Goal: Use online tool/utility: Utilize a website feature to perform a specific function

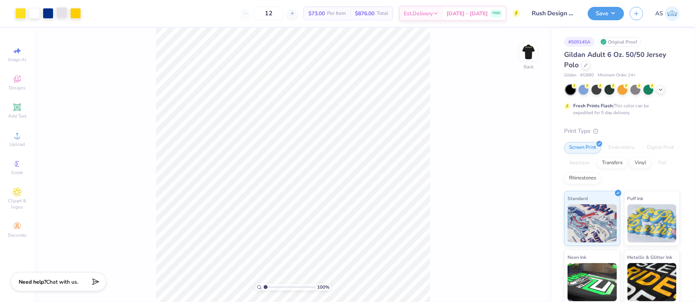
click at [63, 13] on div at bounding box center [61, 12] width 11 height 11
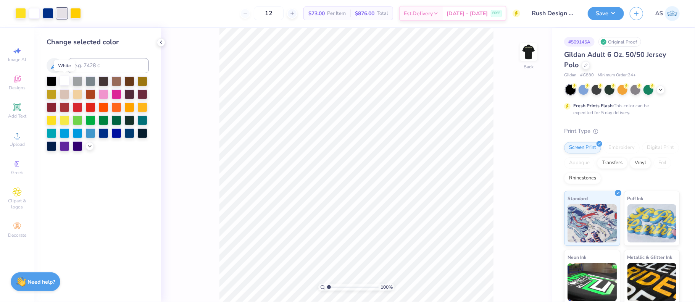
click at [65, 82] on div at bounding box center [65, 81] width 10 height 10
click at [59, 13] on div at bounding box center [61, 12] width 11 height 11
click at [17, 14] on div at bounding box center [20, 12] width 11 height 11
click at [93, 64] on input at bounding box center [108, 65] width 81 height 15
type input "116"
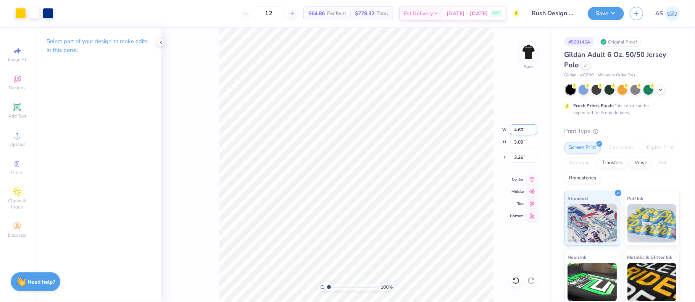
drag, startPoint x: 514, startPoint y: 130, endPoint x: 523, endPoint y: 129, distance: 8.5
click at [523, 129] on input "4.60" at bounding box center [523, 129] width 27 height 11
type input "4.00"
type input "2.68"
click at [517, 158] on input "3.46" at bounding box center [523, 157] width 27 height 11
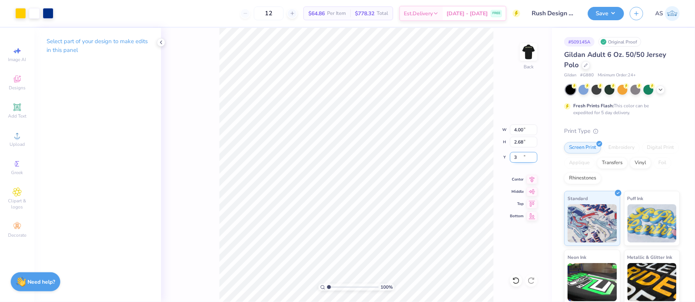
type input "3.00"
click at [528, 58] on img at bounding box center [528, 52] width 31 height 31
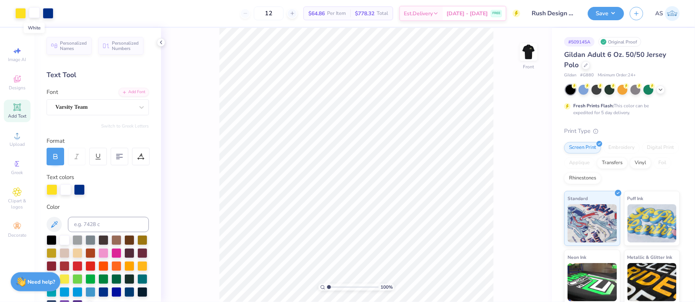
click at [36, 15] on div at bounding box center [34, 12] width 11 height 11
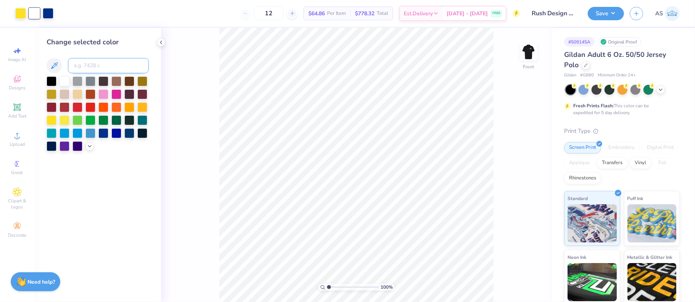
click at [83, 64] on input at bounding box center [108, 65] width 81 height 15
type input "287"
click at [538, 57] on img at bounding box center [528, 52] width 31 height 31
click at [538, 57] on div "100 % Back" at bounding box center [356, 165] width 391 height 274
click at [523, 55] on img at bounding box center [528, 52] width 31 height 31
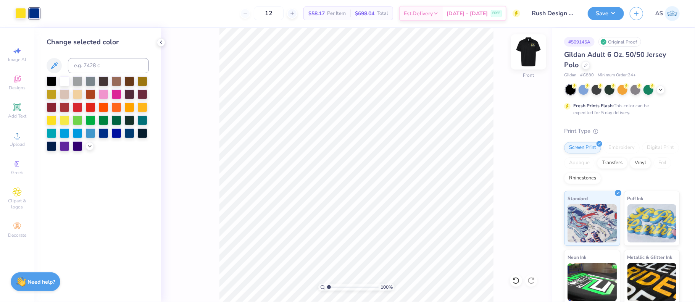
click at [520, 59] on img at bounding box center [528, 52] width 31 height 31
click at [526, 56] on img at bounding box center [528, 52] width 31 height 31
click at [530, 53] on img at bounding box center [528, 52] width 31 height 31
click at [535, 56] on img at bounding box center [528, 52] width 31 height 31
click at [530, 56] on img at bounding box center [528, 52] width 31 height 31
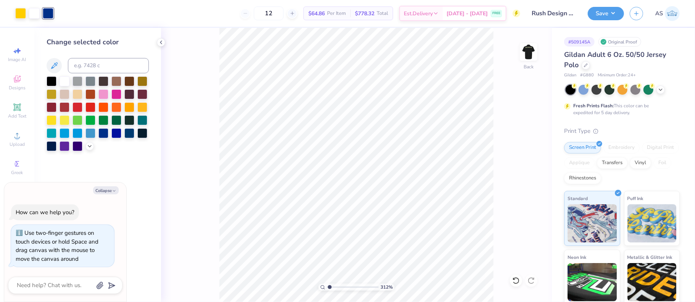
type input "3.65"
type textarea "x"
drag, startPoint x: 330, startPoint y: 286, endPoint x: 322, endPoint y: 279, distance: 10.6
click at [327, 284] on input "range" at bounding box center [353, 287] width 52 height 7
drag, startPoint x: 329, startPoint y: 287, endPoint x: 333, endPoint y: 279, distance: 8.0
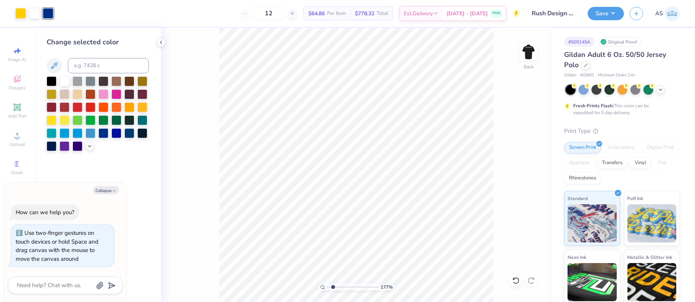
click at [333, 284] on input "range" at bounding box center [353, 287] width 52 height 7
type input "1.77"
click at [531, 52] on img at bounding box center [528, 52] width 31 height 31
click at [525, 55] on img at bounding box center [528, 52] width 31 height 31
click at [609, 15] on button "Save" at bounding box center [606, 12] width 36 height 13
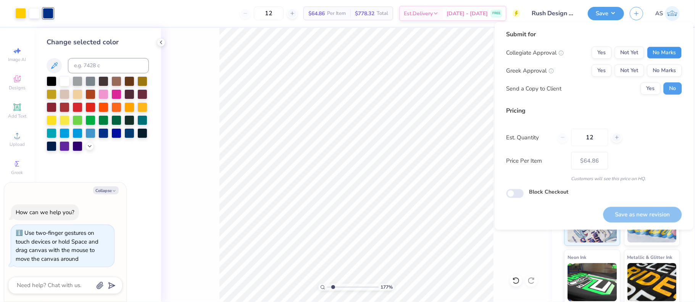
drag, startPoint x: 673, startPoint y: 52, endPoint x: 629, endPoint y: 63, distance: 45.0
click at [673, 52] on button "No Marks" at bounding box center [664, 53] width 35 height 12
click at [603, 69] on button "Yes" at bounding box center [601, 70] width 20 height 12
click at [653, 88] on button "Yes" at bounding box center [650, 88] width 20 height 12
type textarea "x"
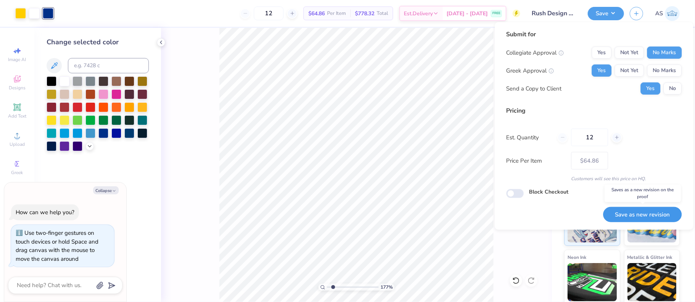
click at [637, 208] on button "Save as new revision" at bounding box center [642, 215] width 79 height 16
type input "$64.86"
type textarea "x"
